Goal: Transaction & Acquisition: Download file/media

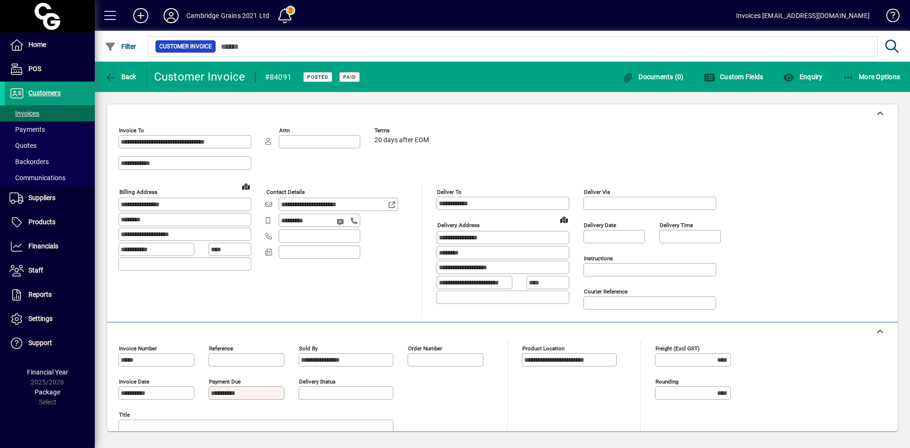
scroll to position [190, 0]
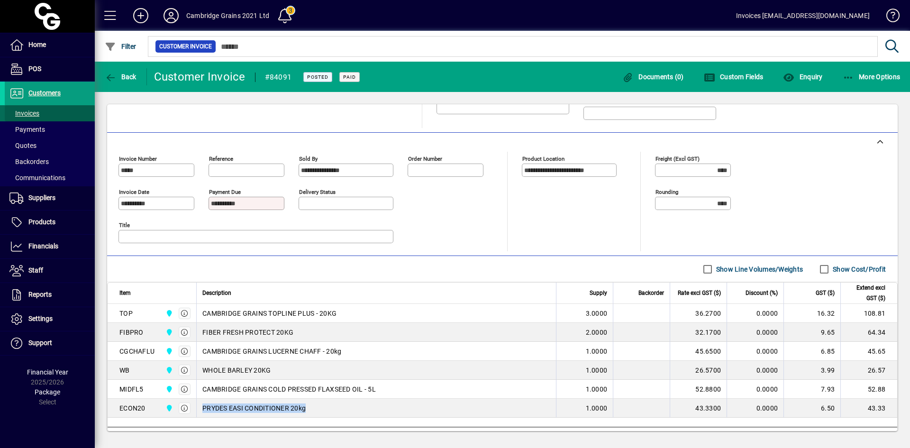
click at [35, 112] on span "Invoices" at bounding box center [24, 113] width 30 height 8
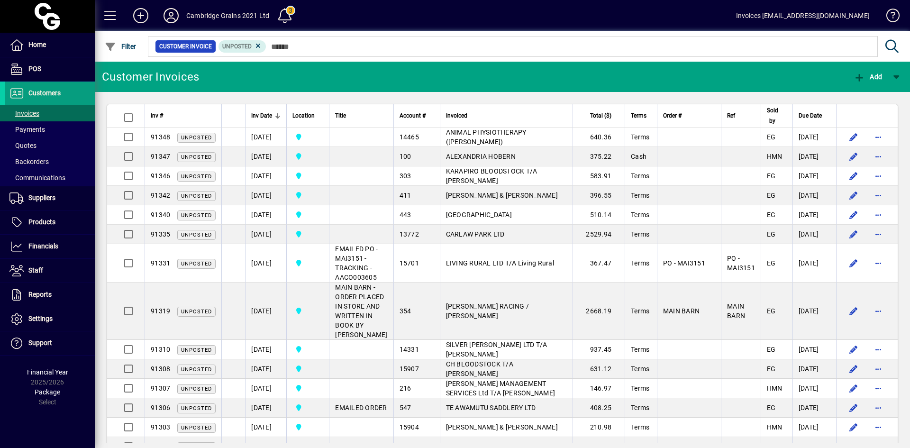
drag, startPoint x: 257, startPoint y: 45, endPoint x: 272, endPoint y: 45, distance: 14.3
click at [260, 45] on icon at bounding box center [258, 46] width 9 height 9
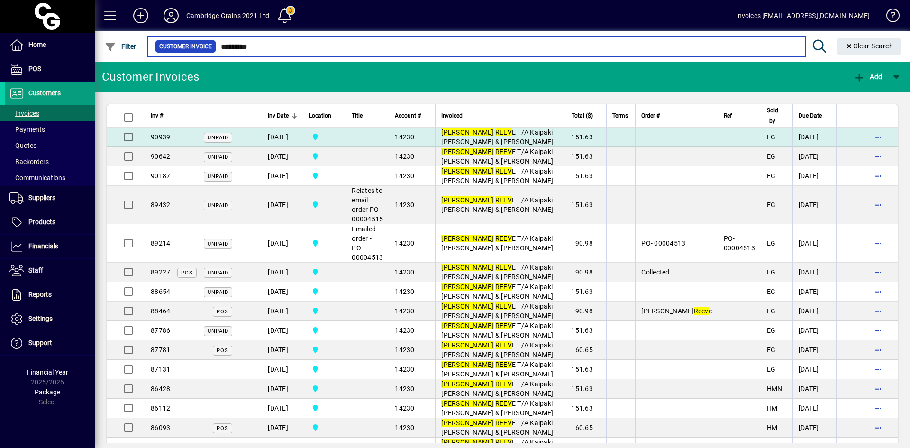
type input "*********"
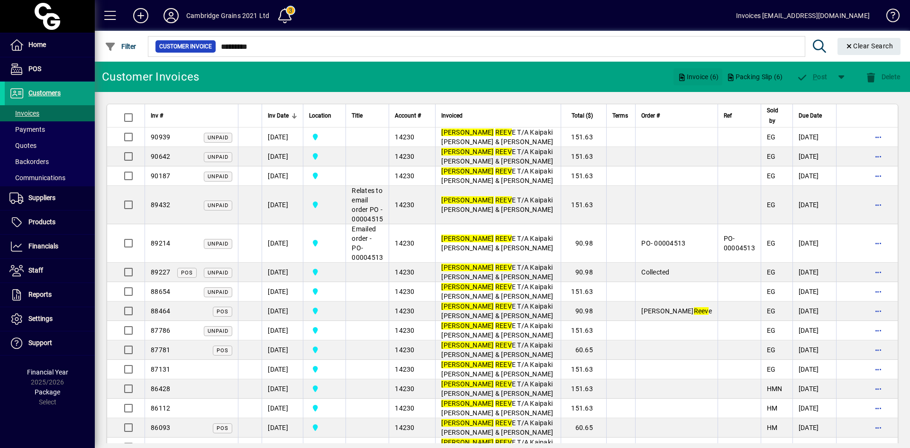
click at [700, 74] on span "Invoice (6)" at bounding box center [697, 76] width 41 height 15
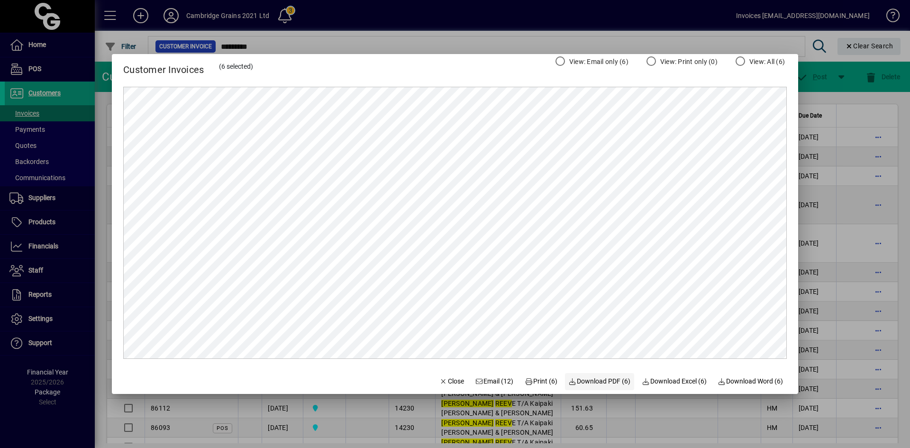
click at [599, 381] on span "Download PDF (6)" at bounding box center [600, 381] width 62 height 10
